Goal: Transaction & Acquisition: Purchase product/service

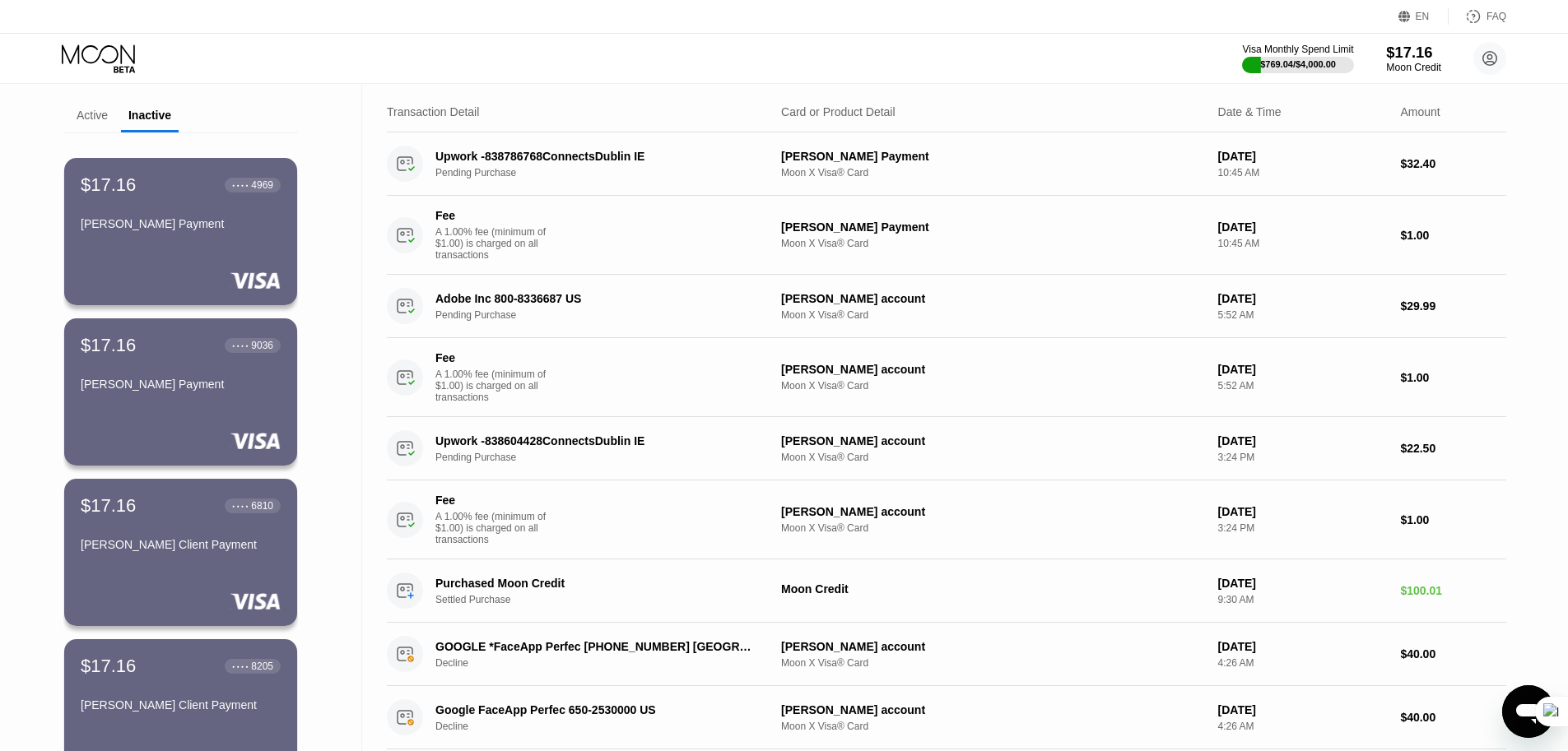
click at [1410, 54] on div "$17.16" at bounding box center [1413, 53] width 55 height 18
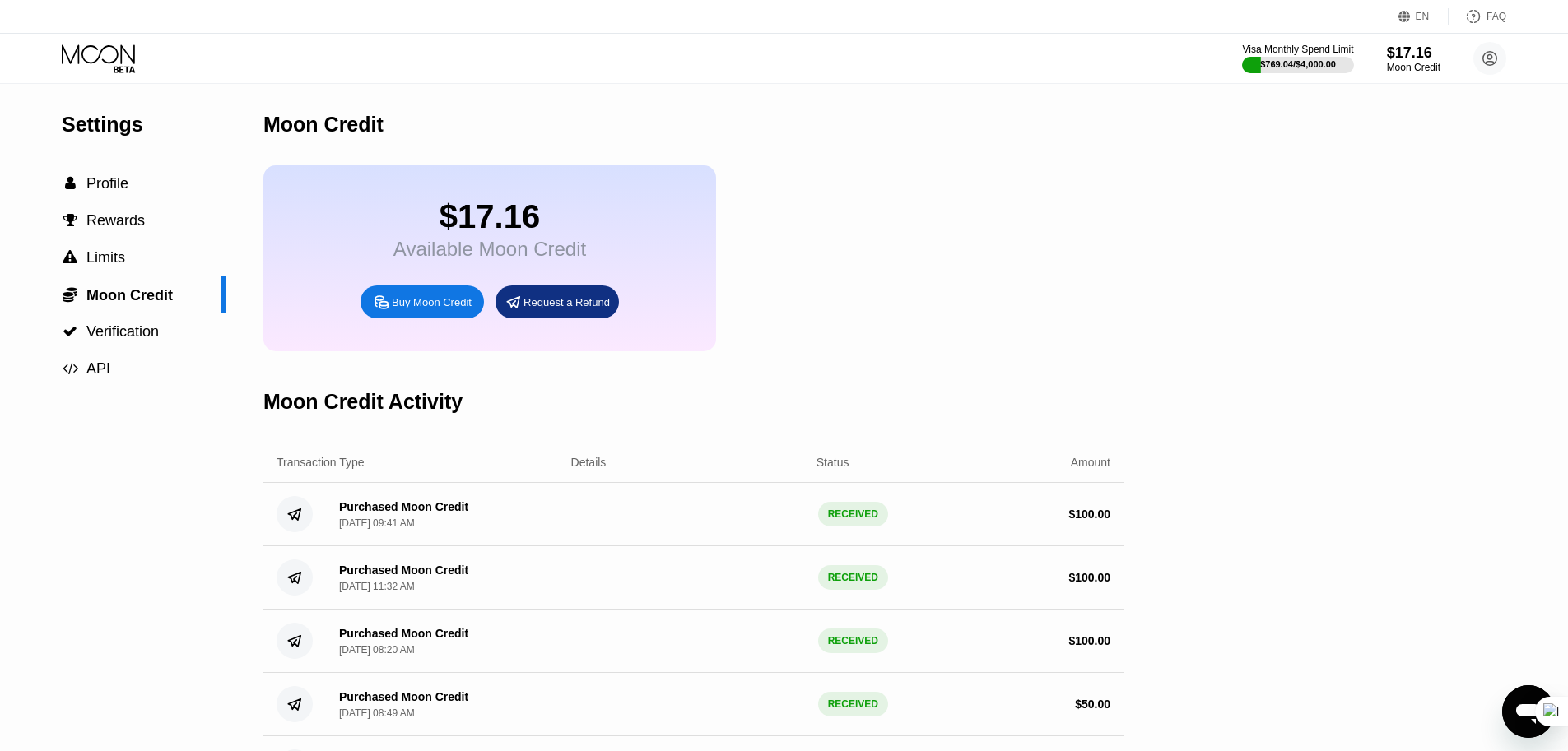
click at [421, 304] on div "Buy Moon Credit" at bounding box center [432, 303] width 80 height 14
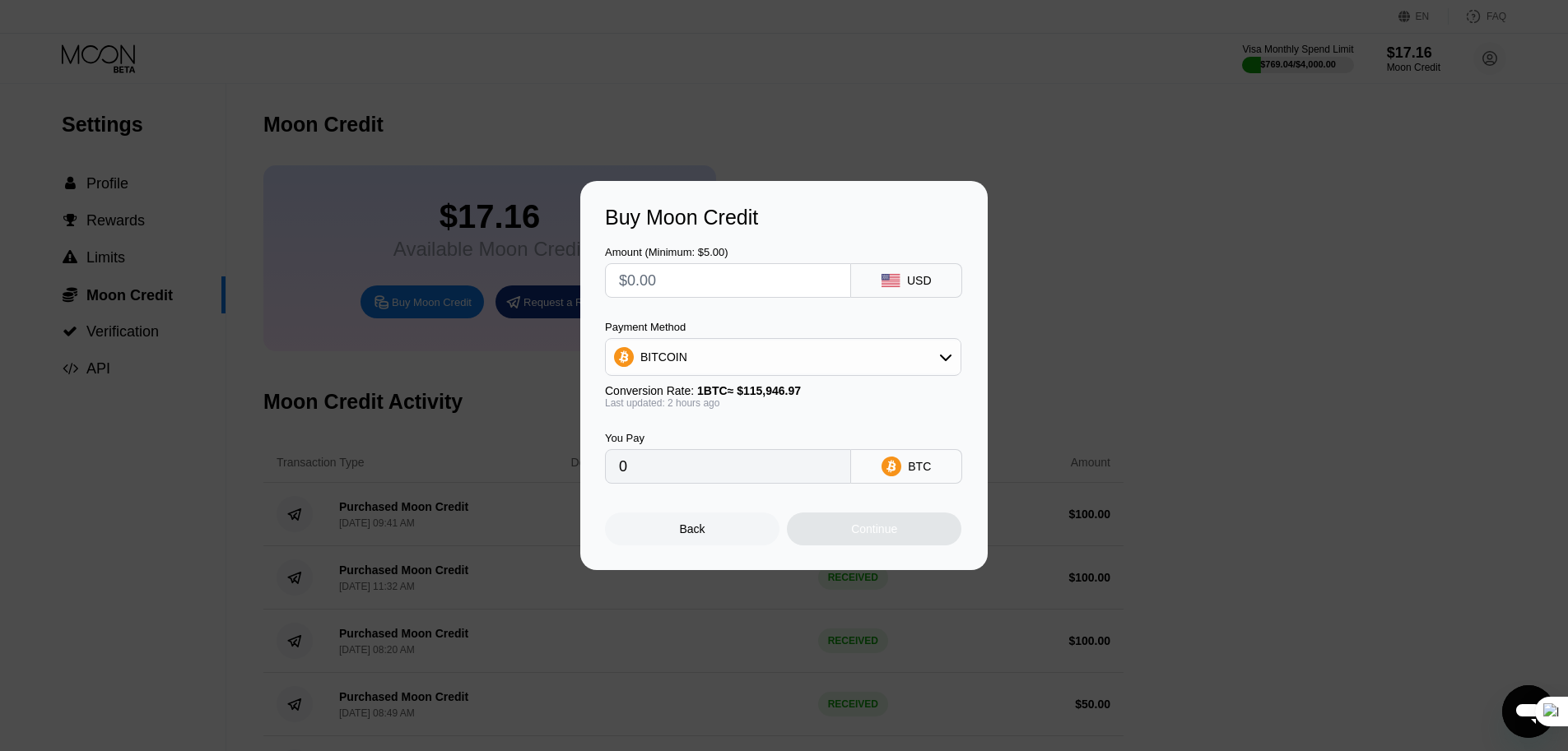
click at [749, 277] on input "text" at bounding box center [728, 281] width 218 height 33
type input "$1"
type input "0.00000864"
type input "$10"
type input "0.00008635"
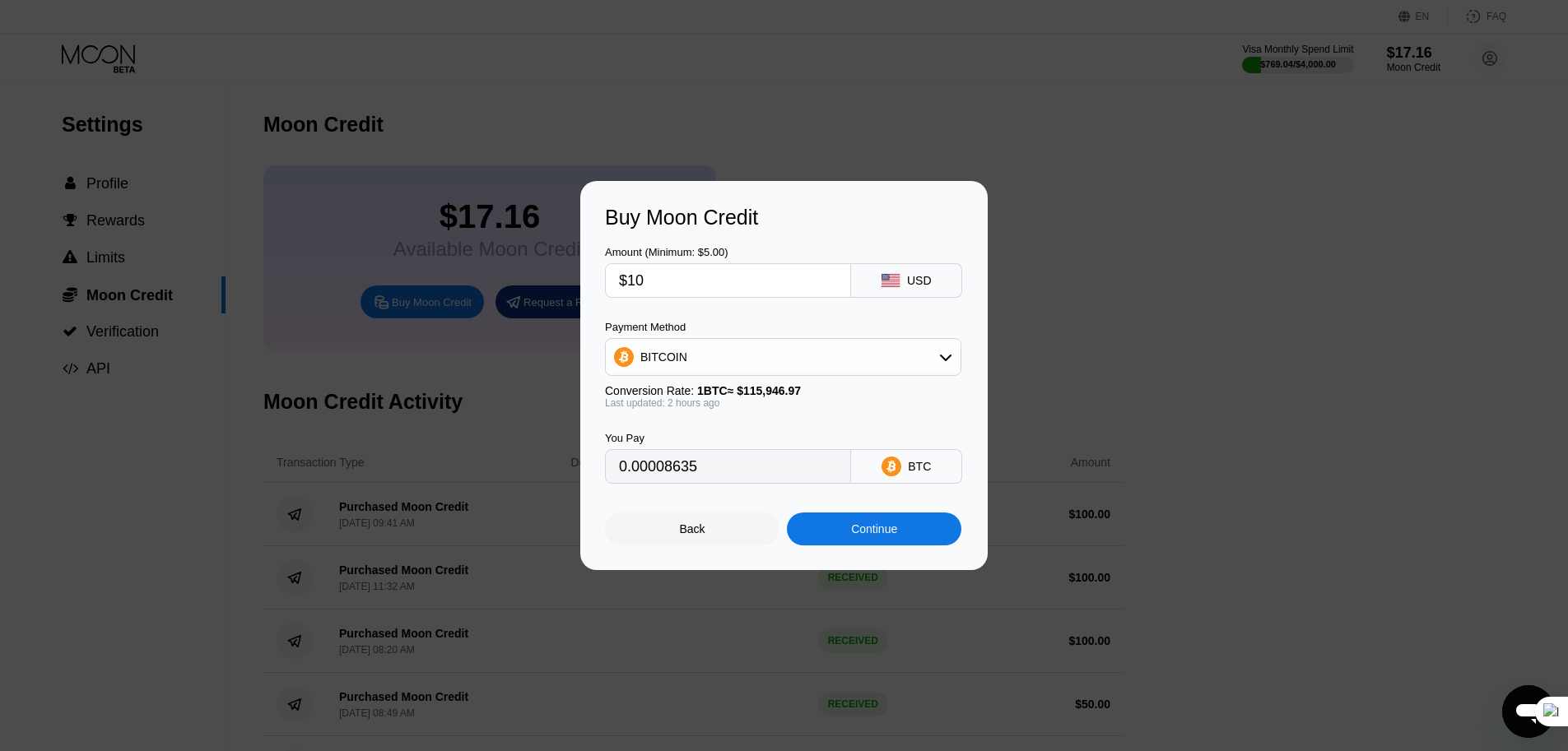
type input "$100"
type input "0.00086346"
type input "$100"
click at [710, 371] on div "BITCOIN" at bounding box center [783, 357] width 355 height 33
click at [674, 433] on span "USDT on TRON" at bounding box center [686, 439] width 83 height 13
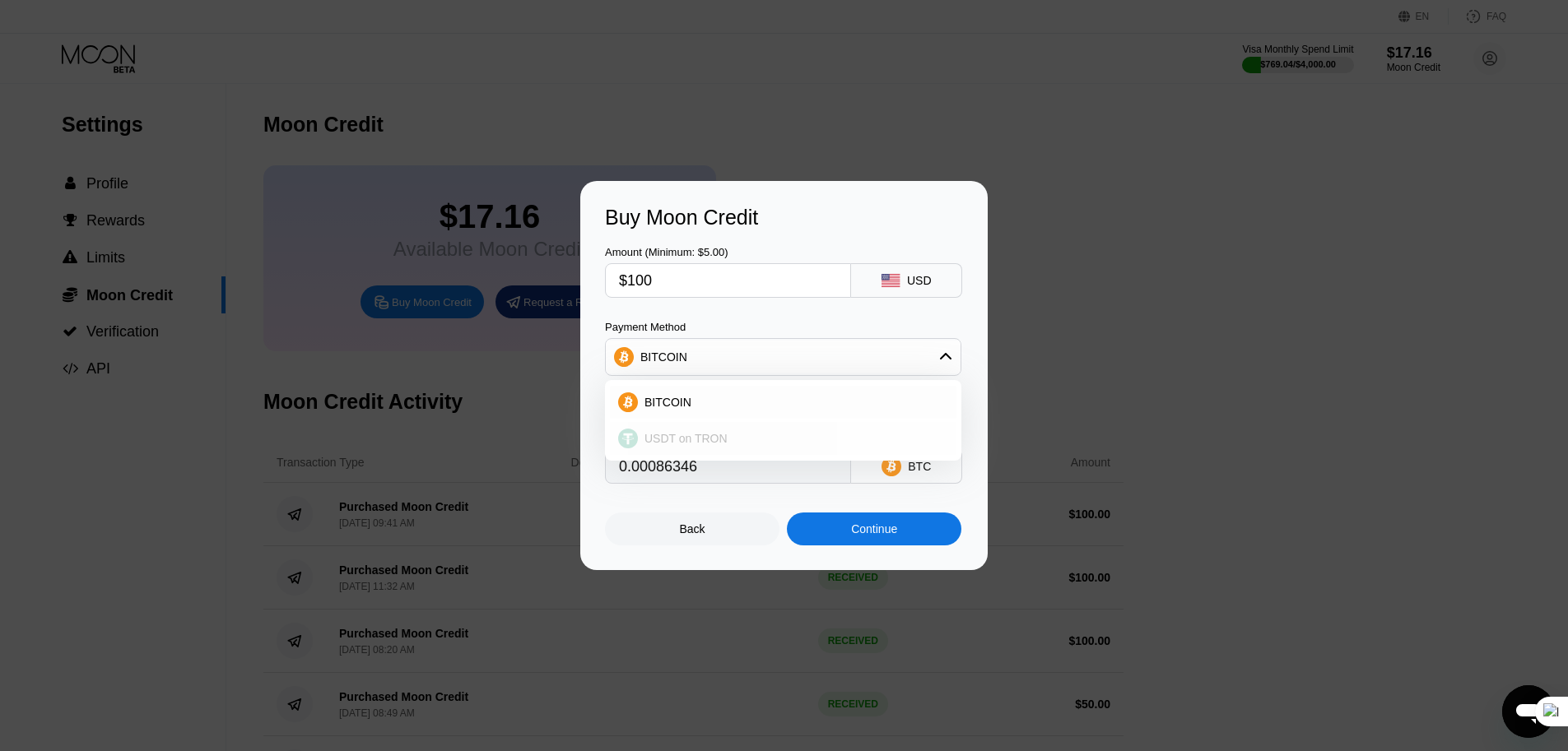
type input "101.01"
click at [865, 540] on div "Continue" at bounding box center [874, 530] width 174 height 33
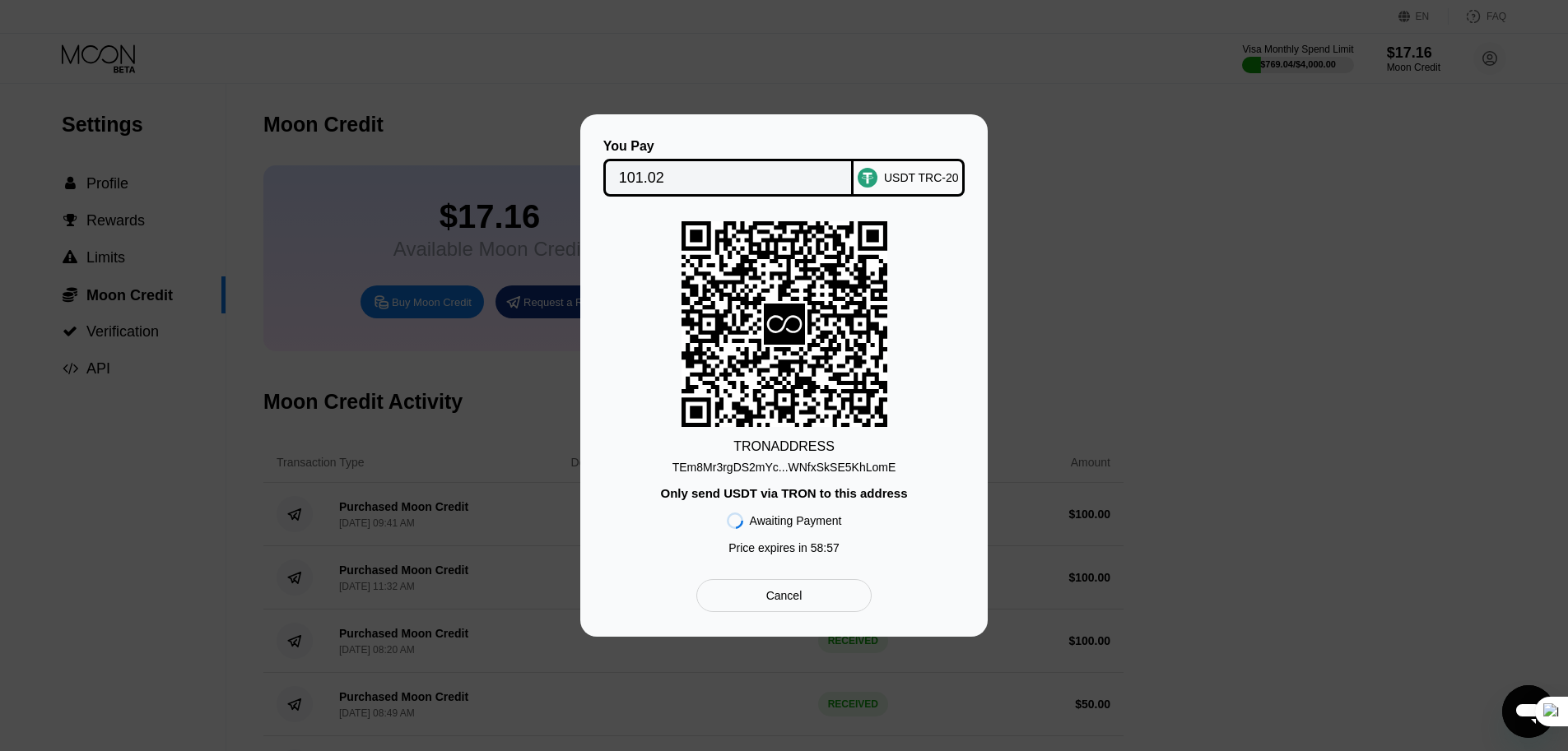
click at [807, 468] on div "TEm8Mr3rgDS2mYc...WNfxSkSE5KhLomE" at bounding box center [784, 467] width 224 height 13
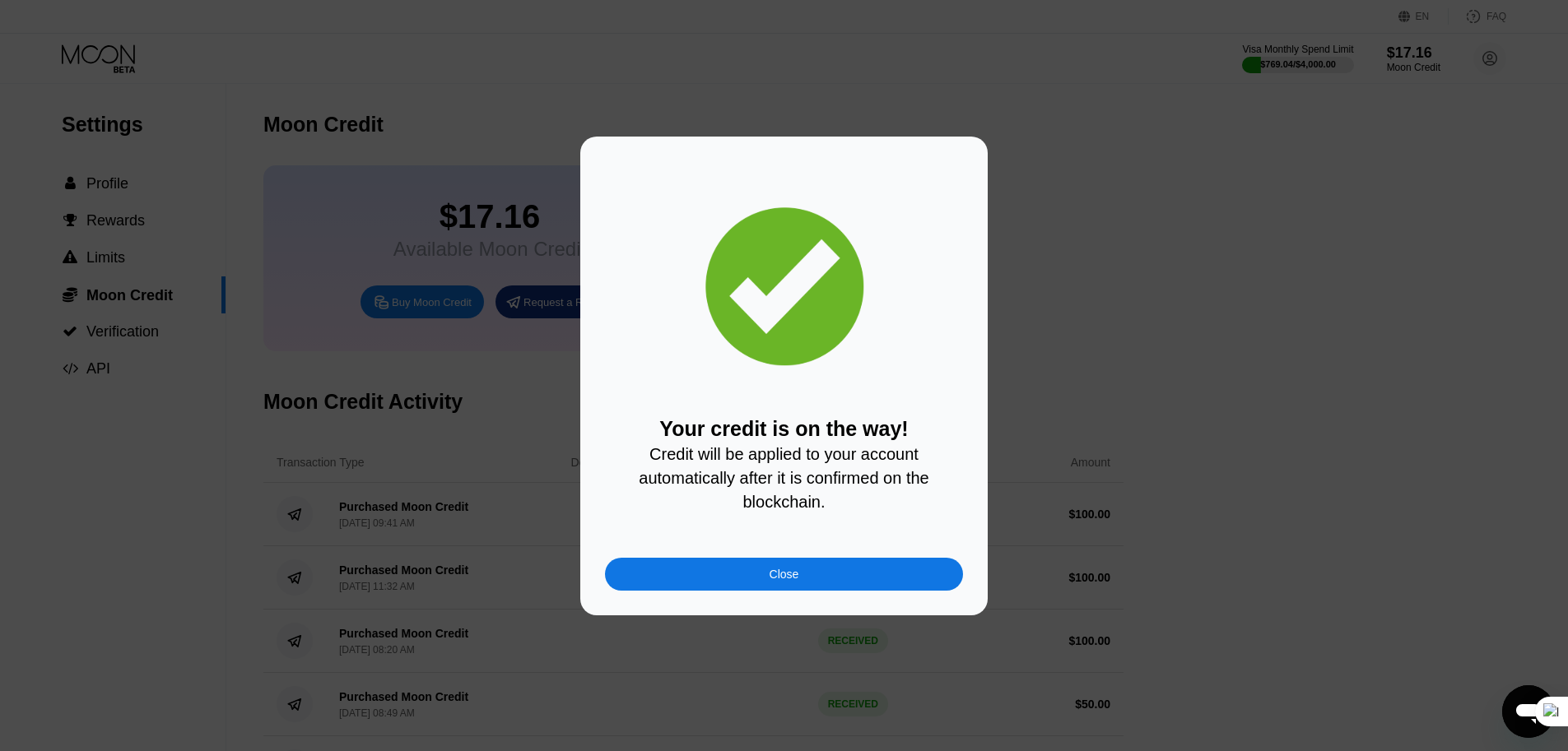
click at [425, 148] on div "Your credit is on the way! Credit will be applied to your account automatically…" at bounding box center [784, 376] width 1568 height 479
click at [764, 579] on div "Close" at bounding box center [784, 575] width 358 height 33
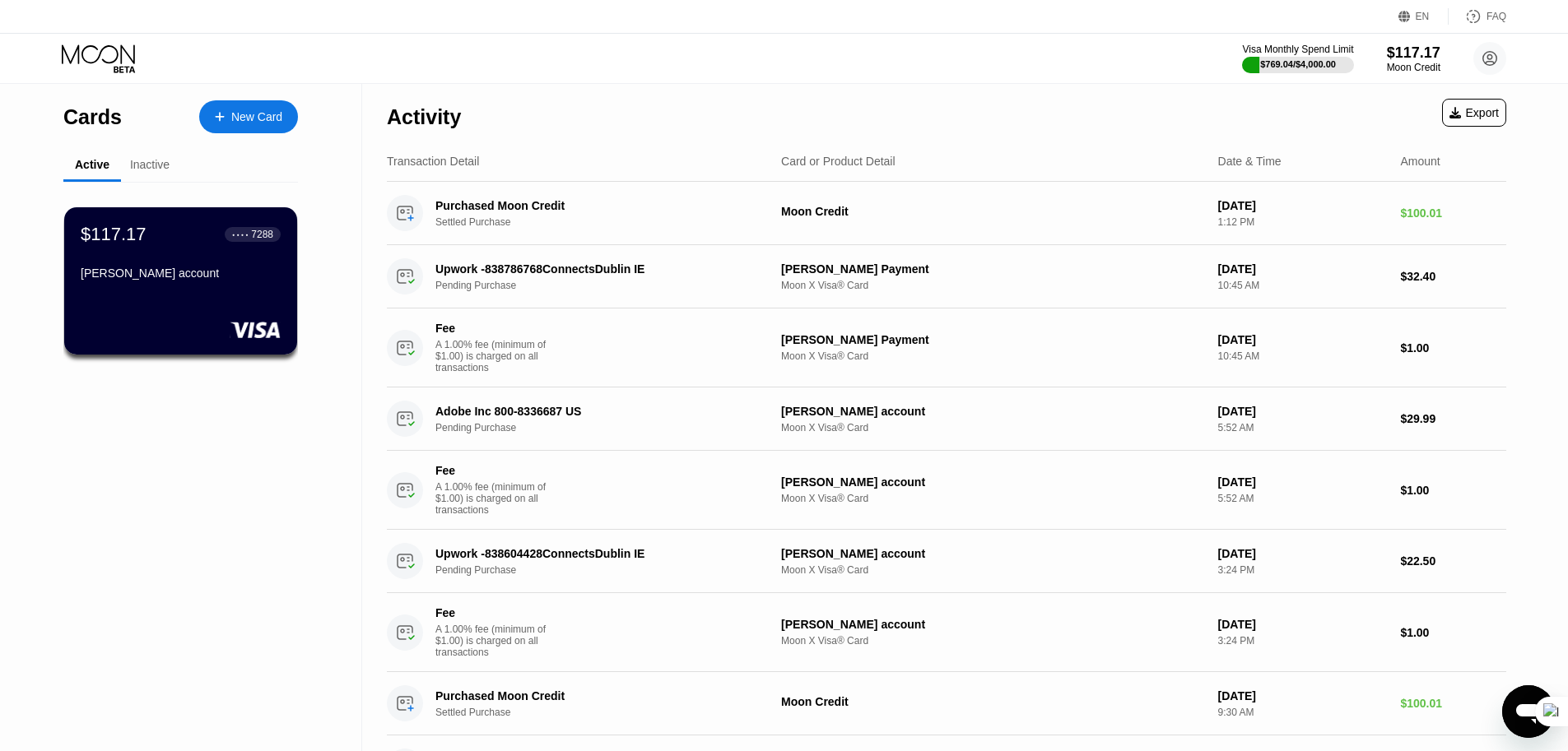
click at [151, 168] on div "Inactive" at bounding box center [150, 165] width 39 height 13
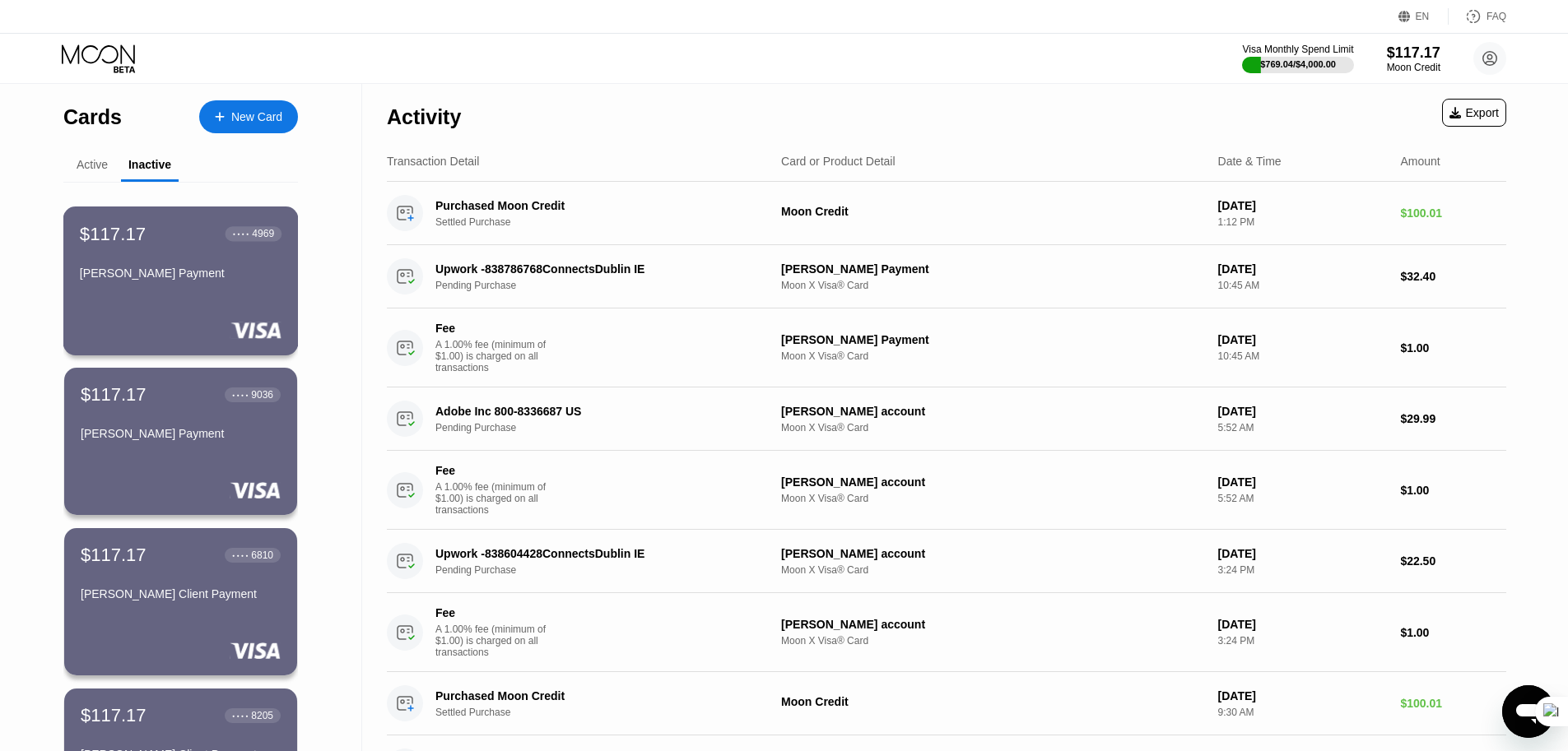
click at [179, 293] on div "$117.17 ● ● ● ● 4969 [PERSON_NAME] Payment" at bounding box center [180, 281] width 236 height 149
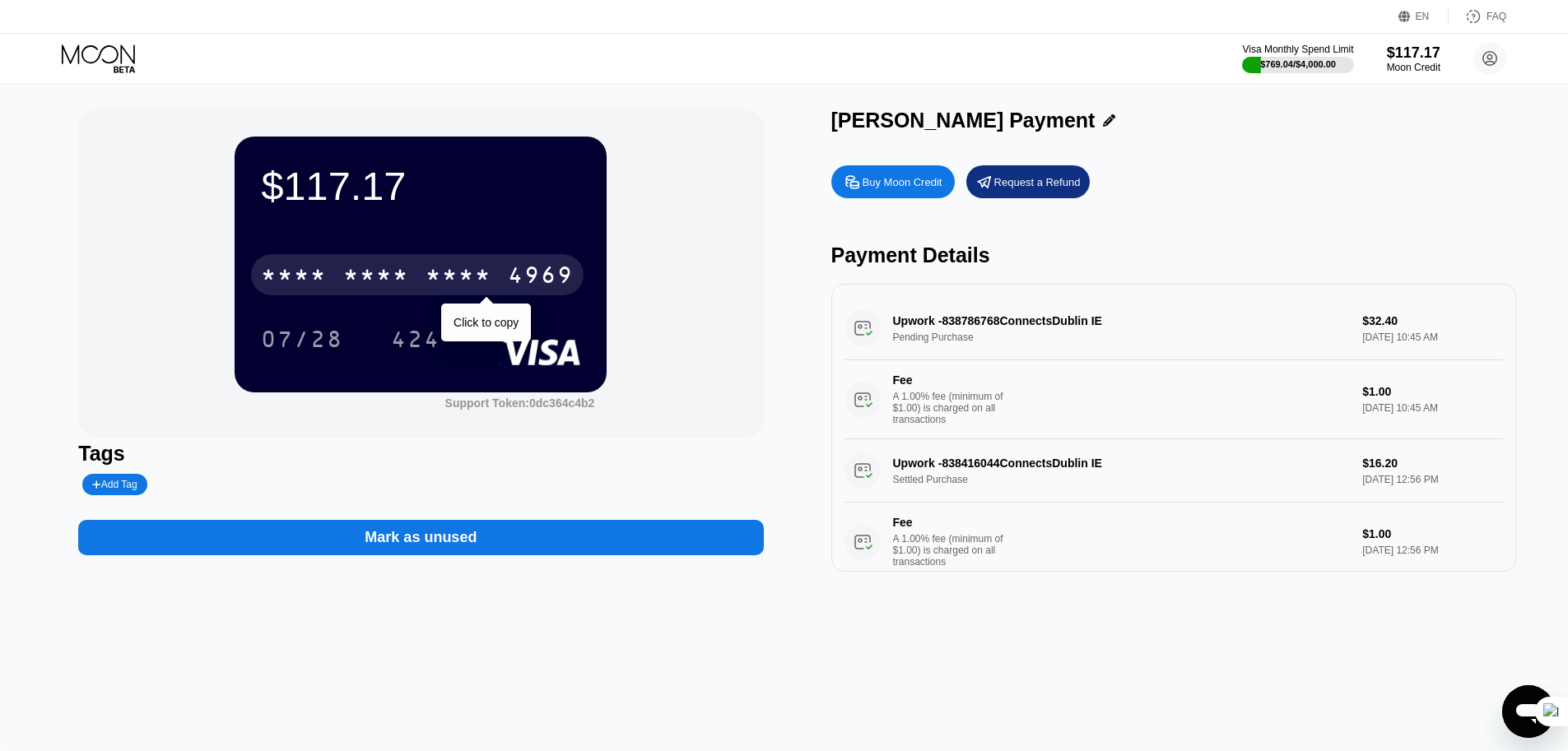
click at [499, 275] on div "* * * * * * * * * * * * 4969" at bounding box center [418, 275] width 333 height 41
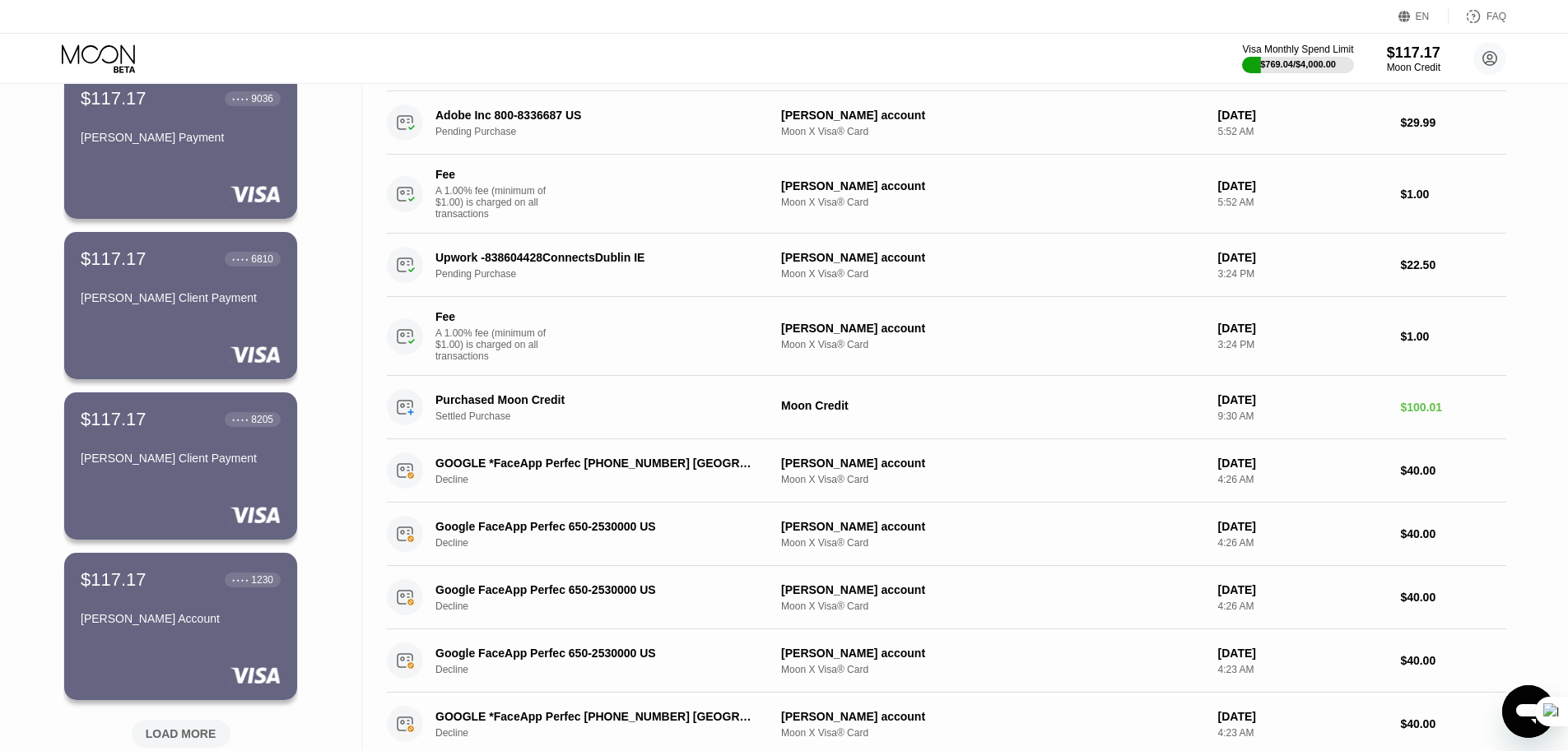
scroll to position [346, 0]
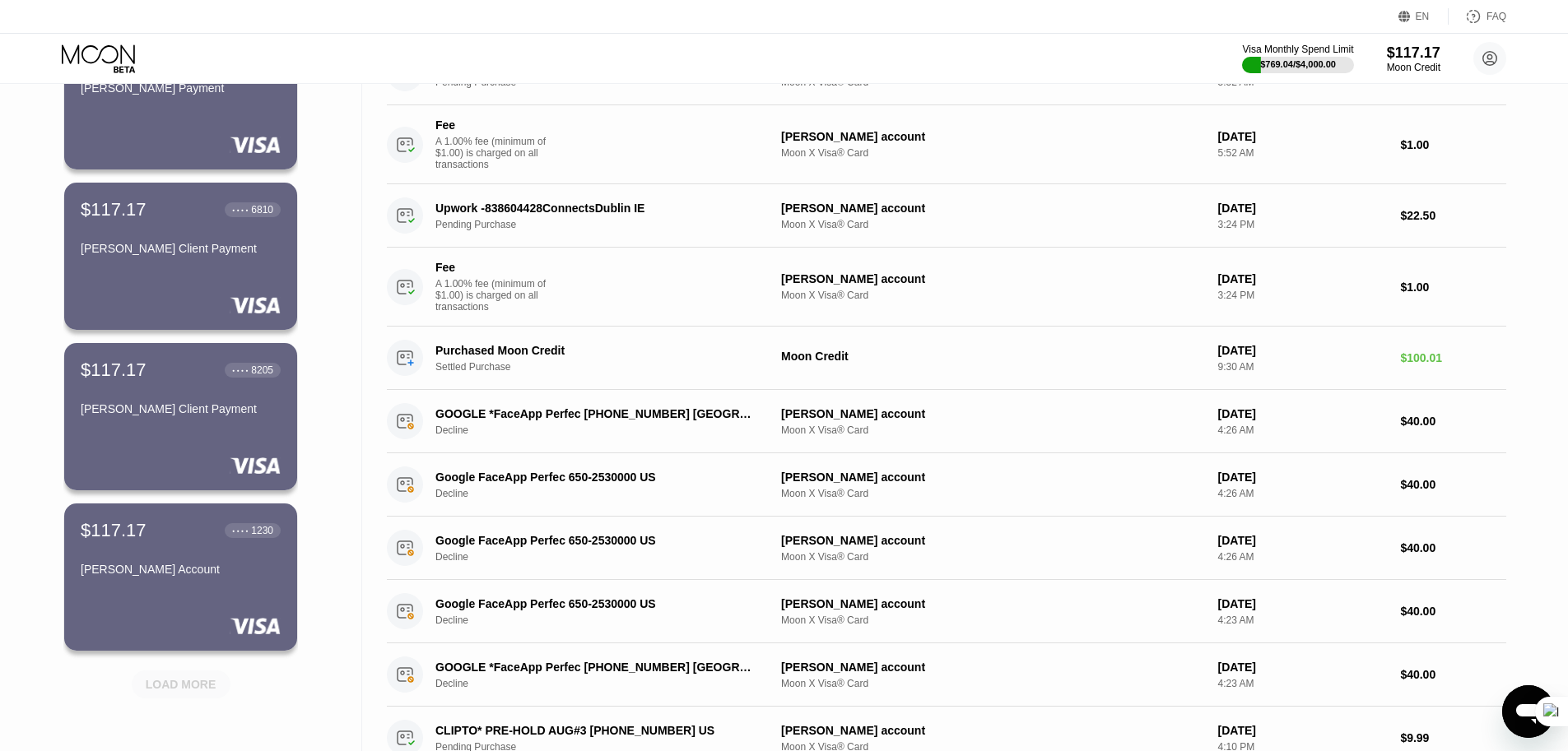
click at [194, 691] on div "LOAD MORE" at bounding box center [180, 684] width 71 height 15
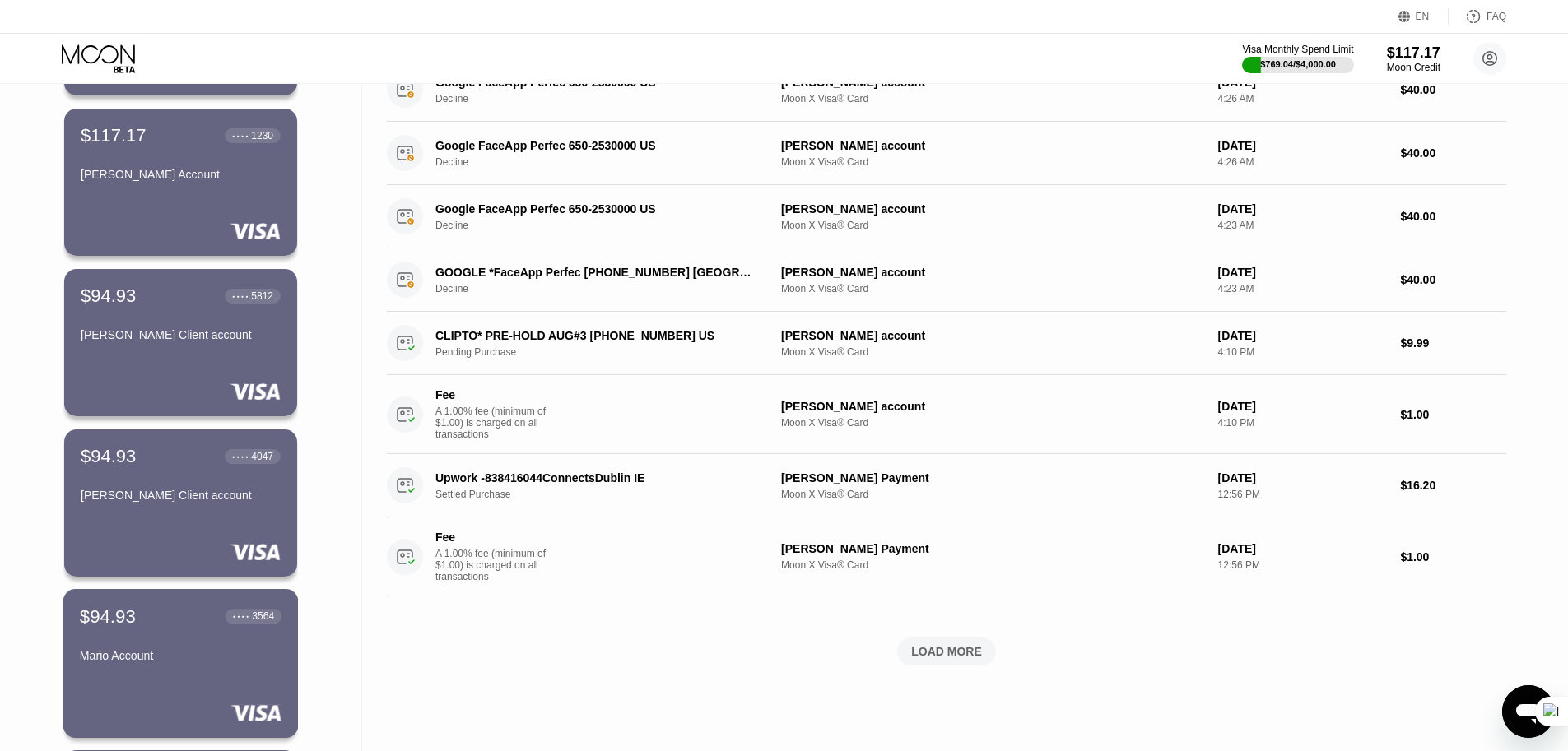
scroll to position [889, 0]
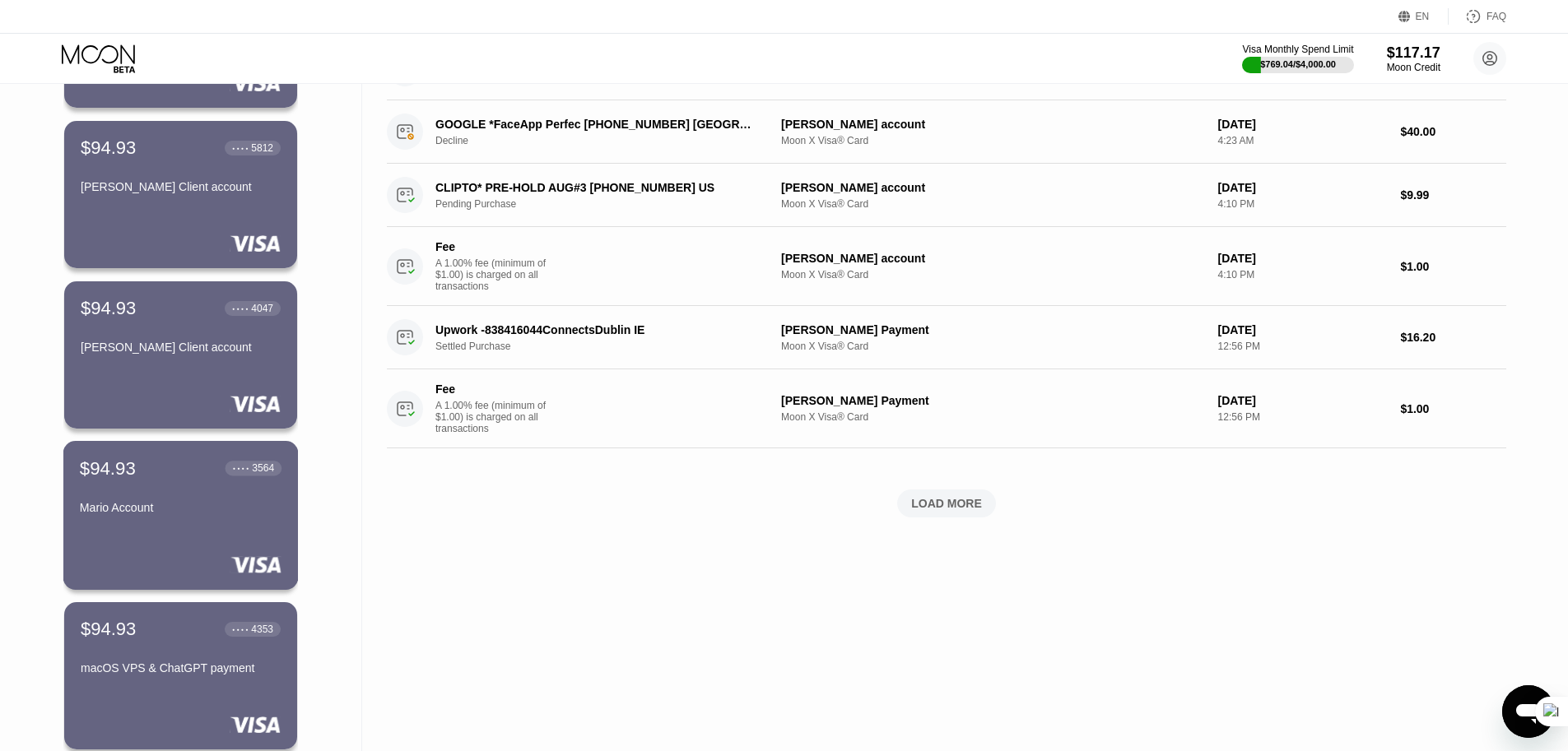
click at [176, 530] on div "$94.93 ● ● ● ● 3564 [PERSON_NAME] Account" at bounding box center [180, 516] width 236 height 149
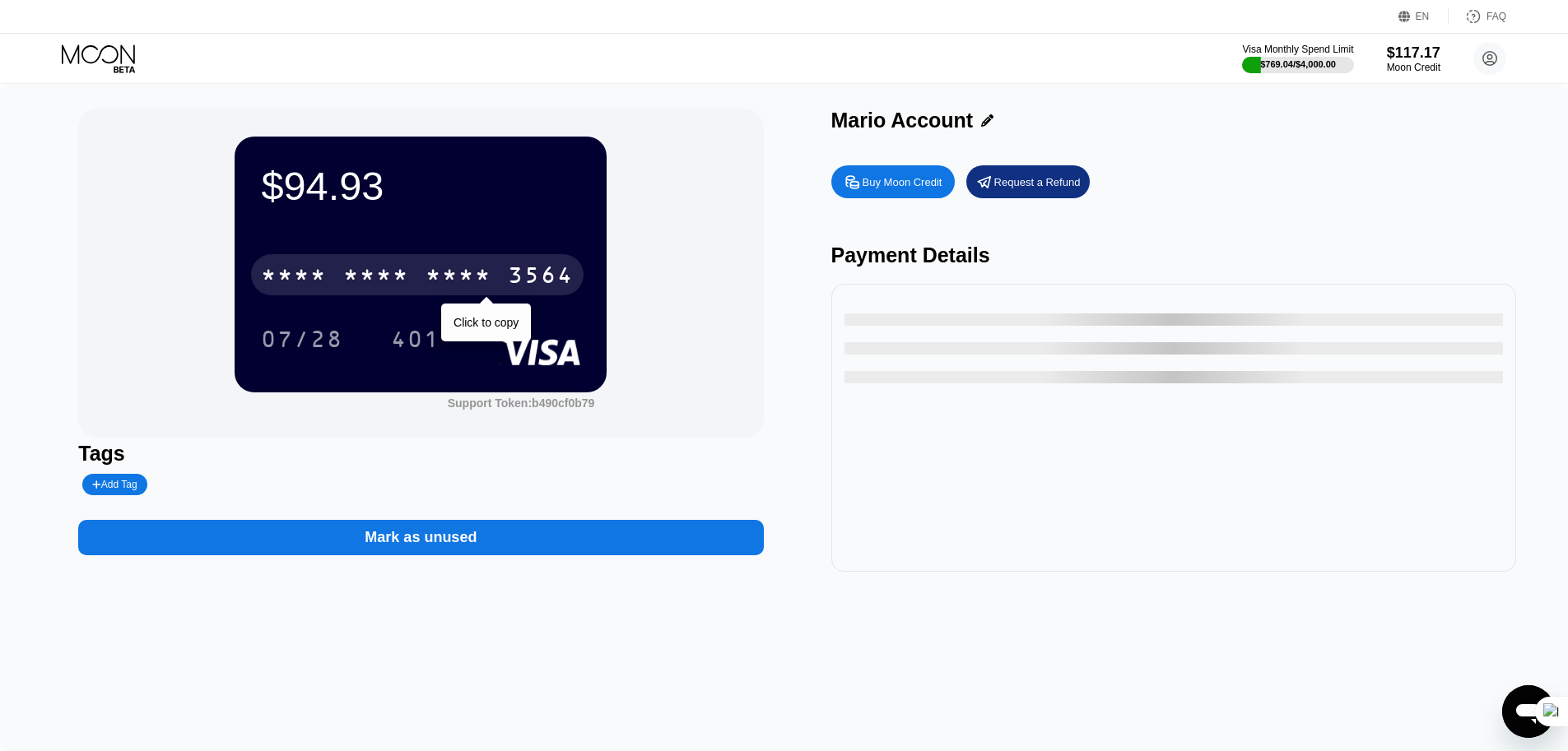
click at [361, 256] on div "* * * * * * * * * * * * 3564" at bounding box center [418, 275] width 333 height 41
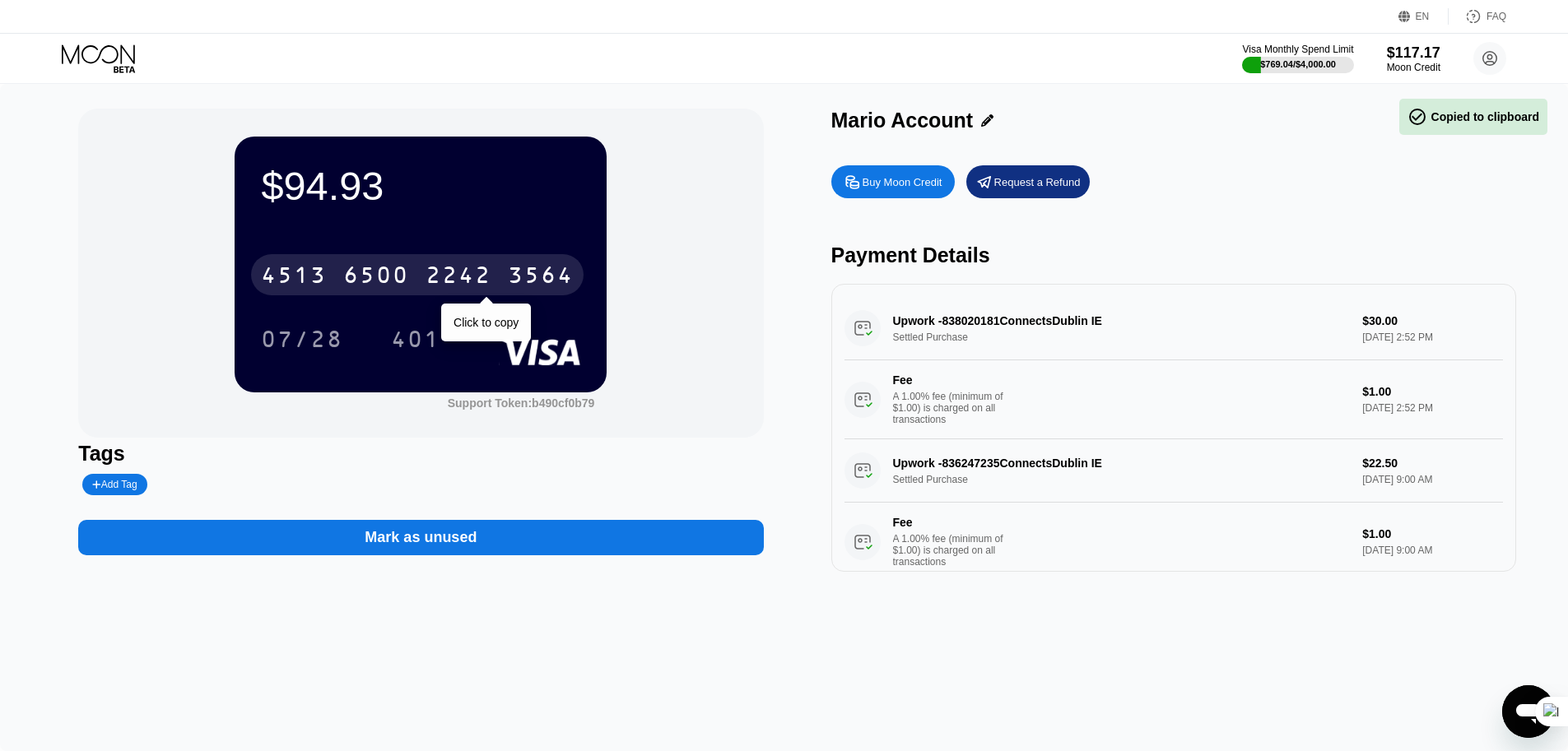
click at [411, 285] on div "[CREDIT_CARD_NUMBER]" at bounding box center [418, 275] width 333 height 41
